Goal: Task Accomplishment & Management: Manage account settings

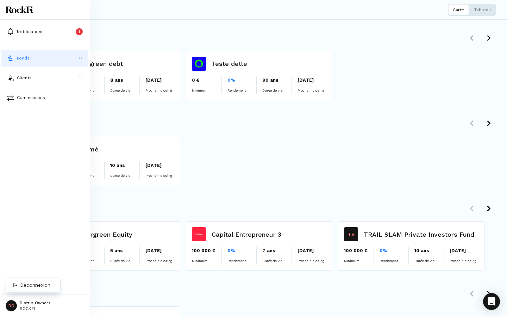
click at [11, 305] on html "Notifications 1 Fonds 17 Clients 22 Commissions DO Distrib Owners ROCKFI Fonds …" at bounding box center [253, 158] width 507 height 317
click at [33, 281] on div "Déconnexion" at bounding box center [32, 285] width 51 height 12
